Goal: Find specific page/section: Find specific page/section

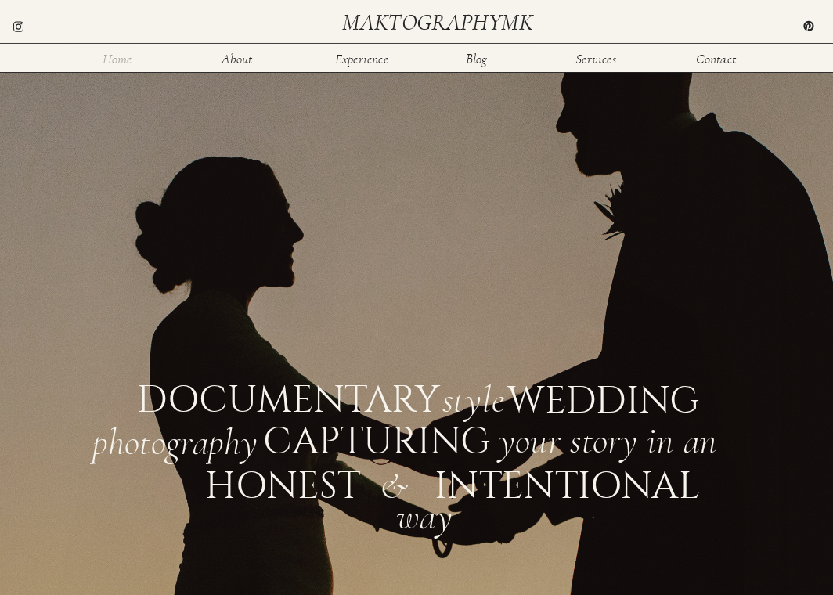
click at [120, 59] on nav "Home" at bounding box center [117, 58] width 45 height 12
click at [231, 56] on nav "About" at bounding box center [236, 58] width 45 height 12
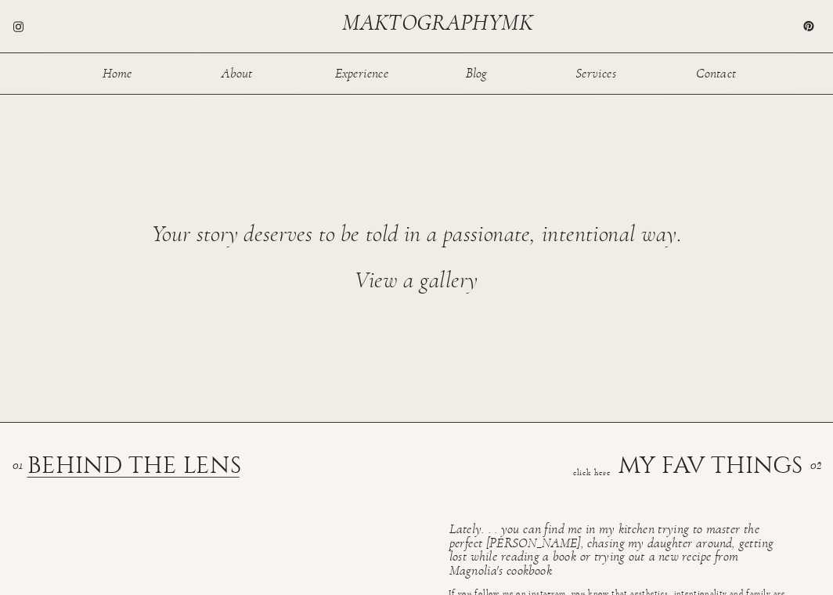
scroll to position [1221, 0]
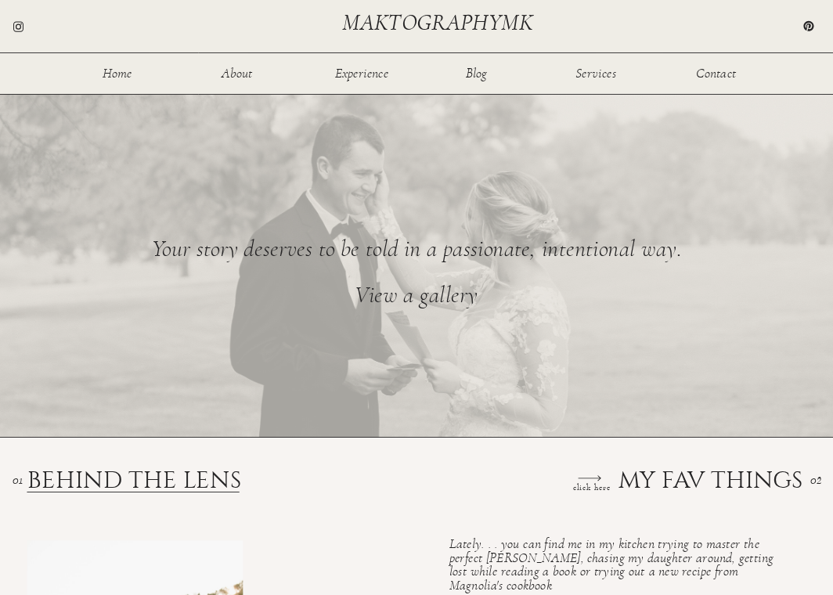
click at [387, 291] on h2 "View a gallery" at bounding box center [416, 306] width 599 height 45
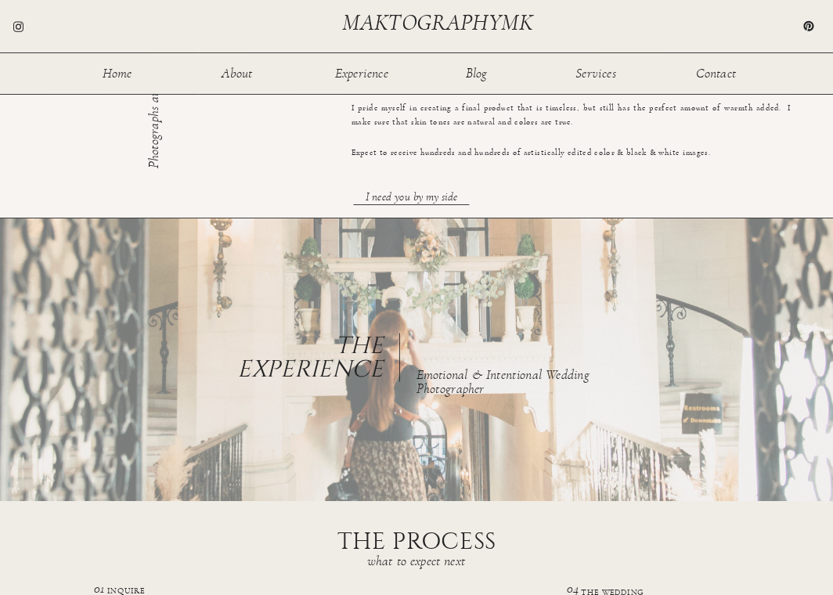
scroll to position [632, 0]
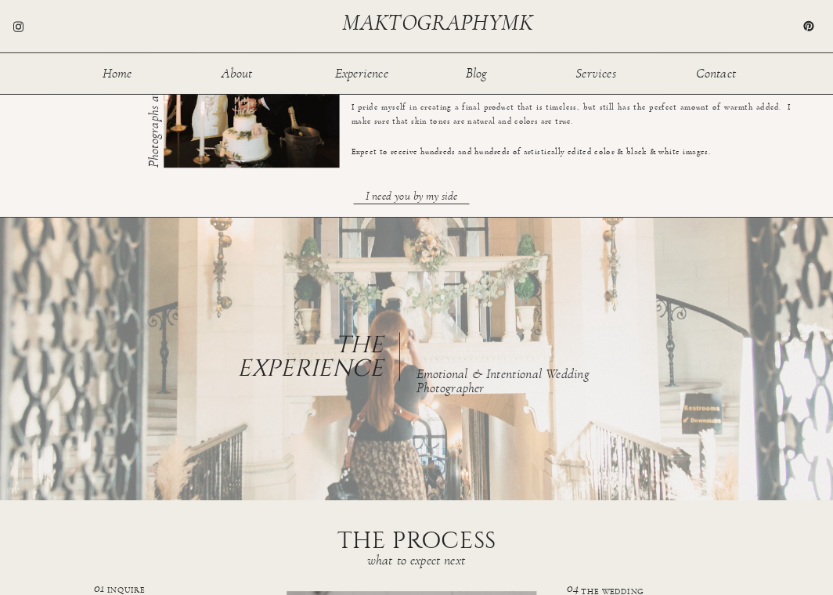
click at [406, 185] on div "Home About Experience Services Contact Blog maktographymk INTENTIONAL | ENERGET…" at bounding box center [416, 448] width 833 height 2160
click at [408, 196] on h3 "I need you by my side" at bounding box center [412, 196] width 280 height 15
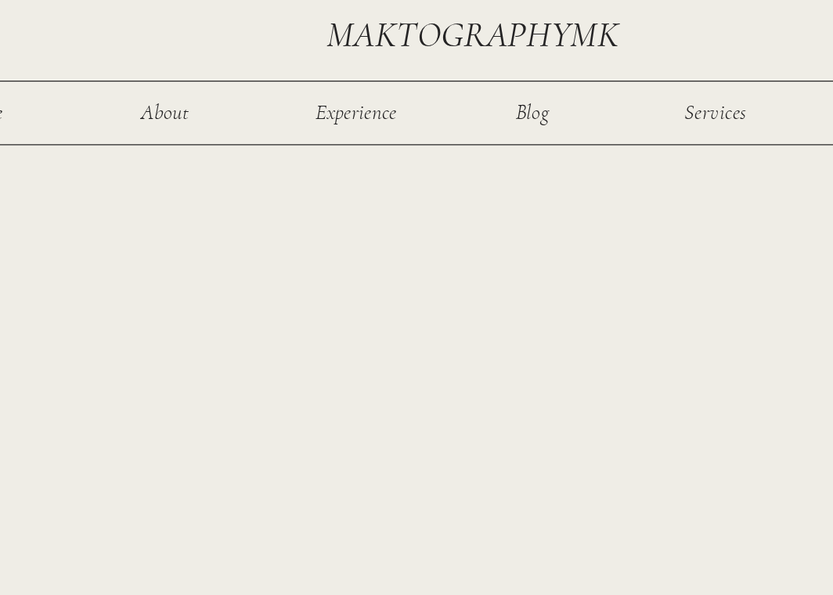
scroll to position [971, 0]
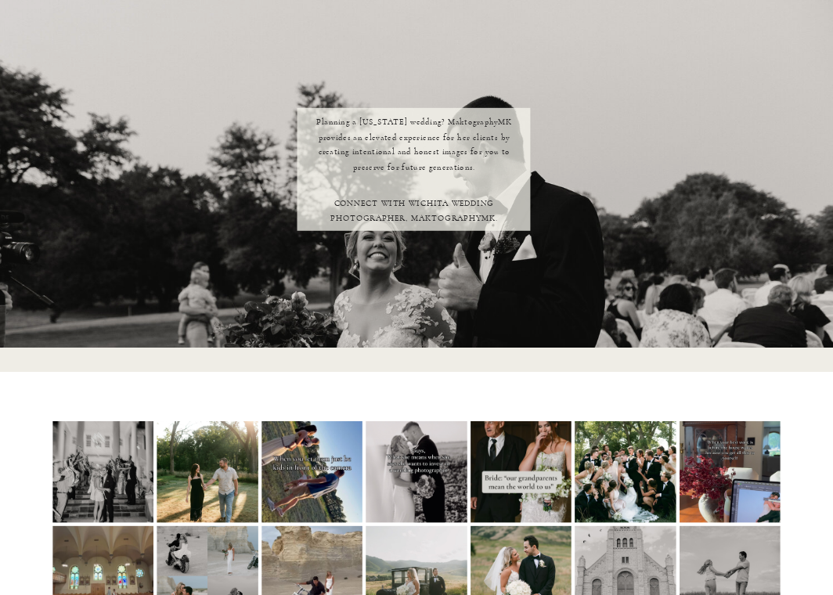
scroll to position [1507, 0]
